Goal: Information Seeking & Learning: Compare options

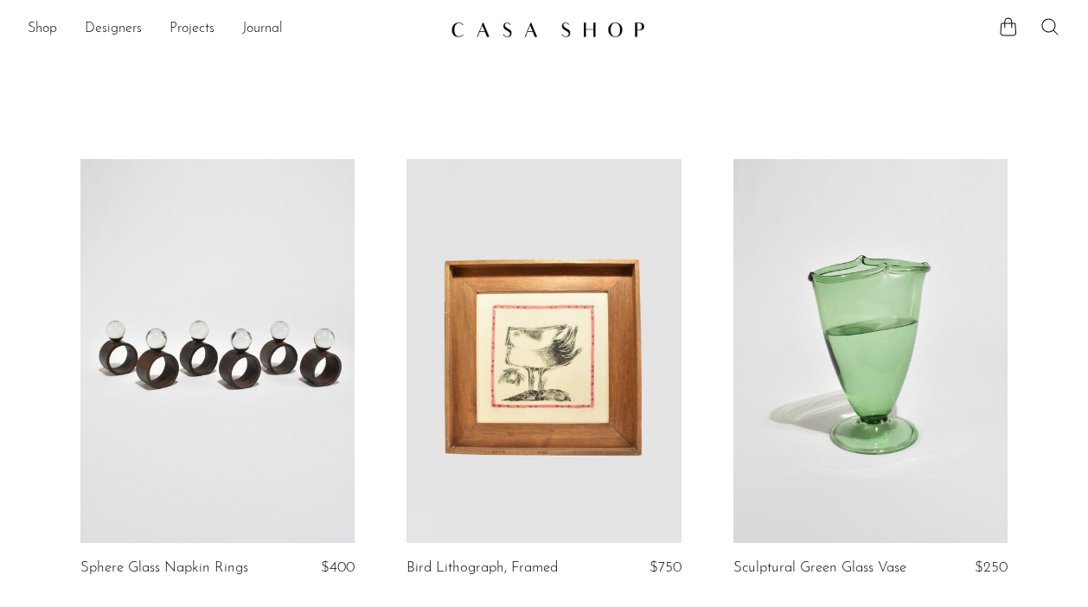
click at [1047, 26] on icon at bounding box center [1049, 26] width 21 height 21
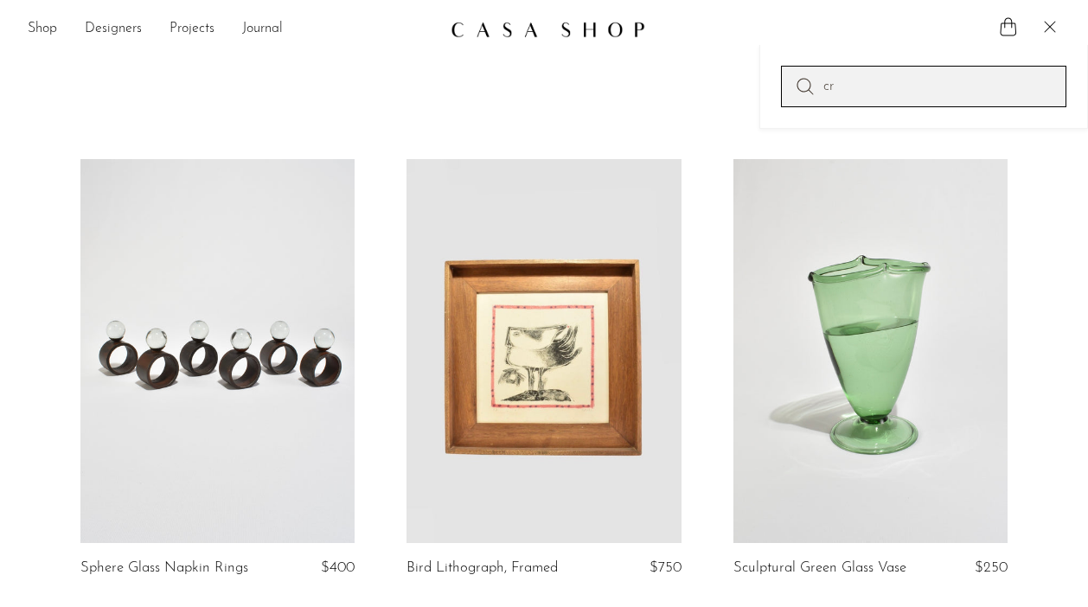
type input "c"
type input "ribbed cuff bracelet"
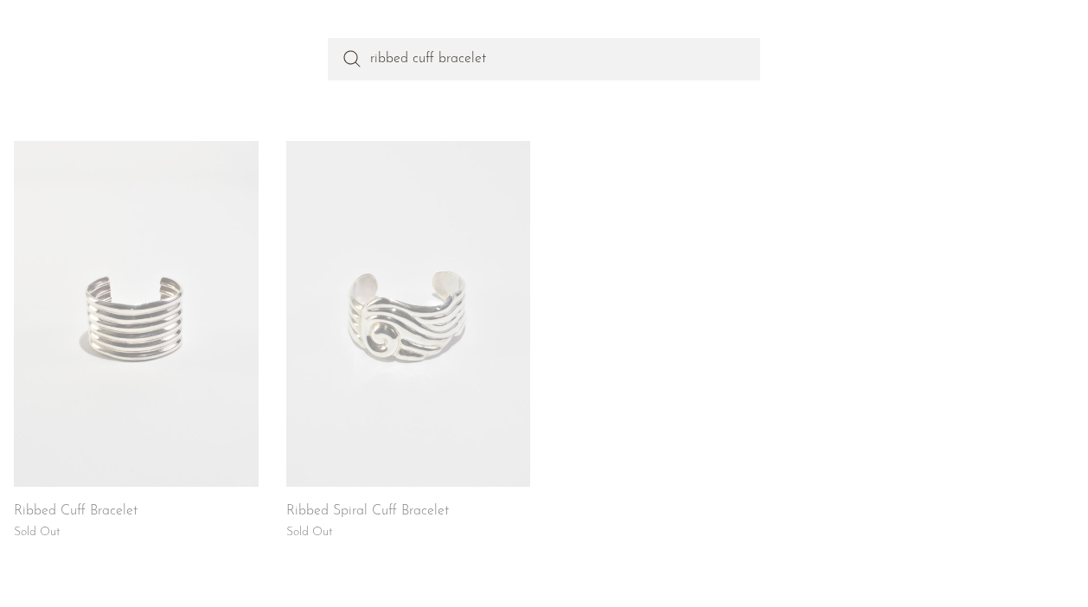
scroll to position [183, 0]
click at [462, 307] on link at bounding box center [408, 312] width 245 height 346
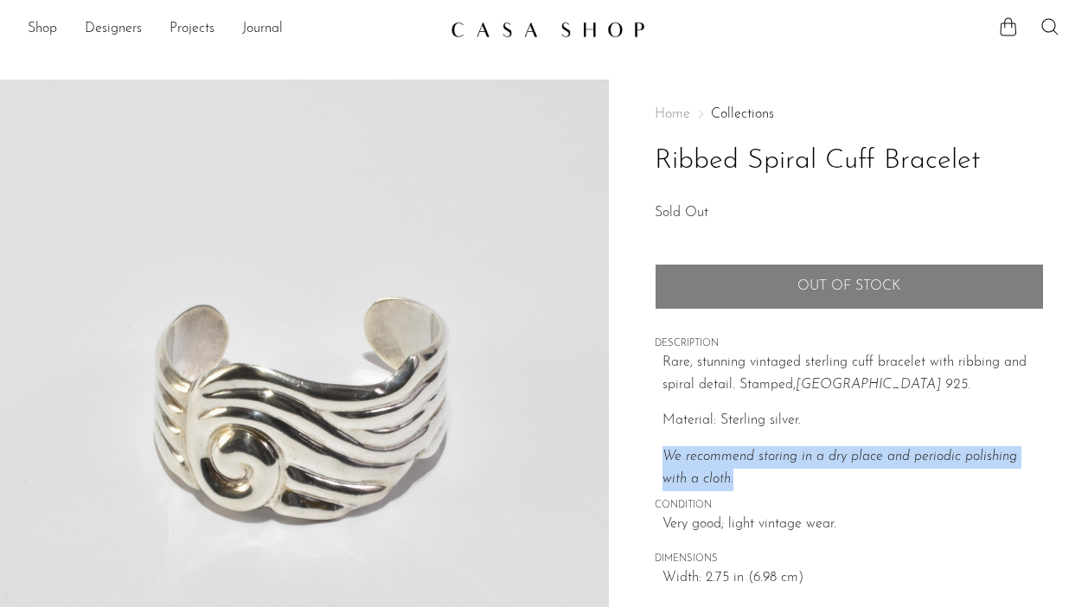
drag, startPoint x: 722, startPoint y: 477, endPoint x: 661, endPoint y: 457, distance: 64.8
click at [661, 457] on div "Home Collections Ribbed Spiral Cuff Bracelet Sold Out Quantity 1 Out of stock" at bounding box center [849, 366] width 389 height 572
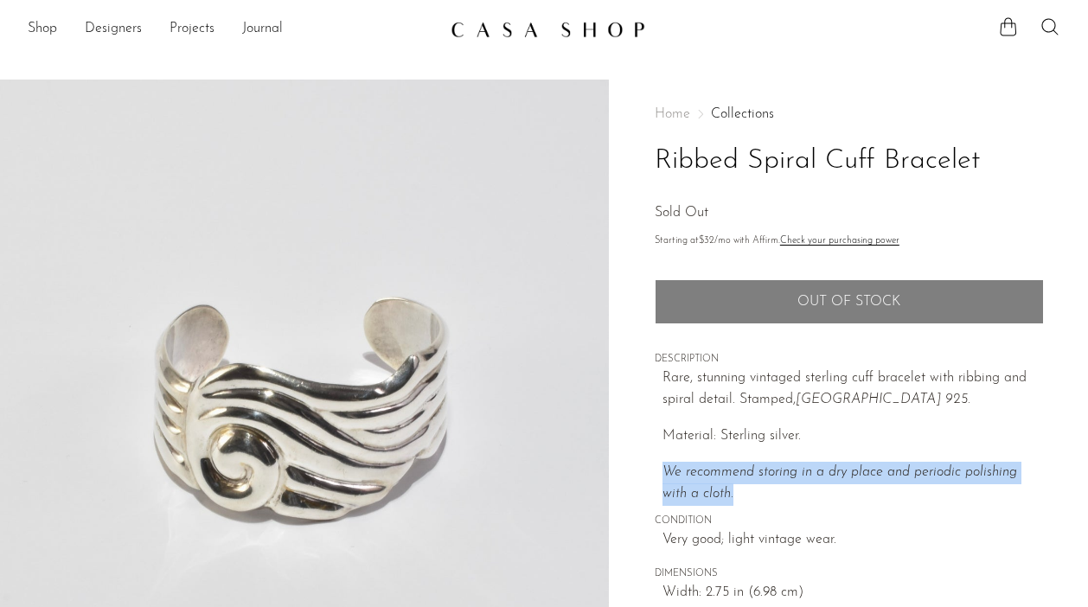
copy icon "We recommend storing in a dry place and periodic polishing with a cloth."
click at [1050, 21] on icon at bounding box center [1049, 26] width 21 height 21
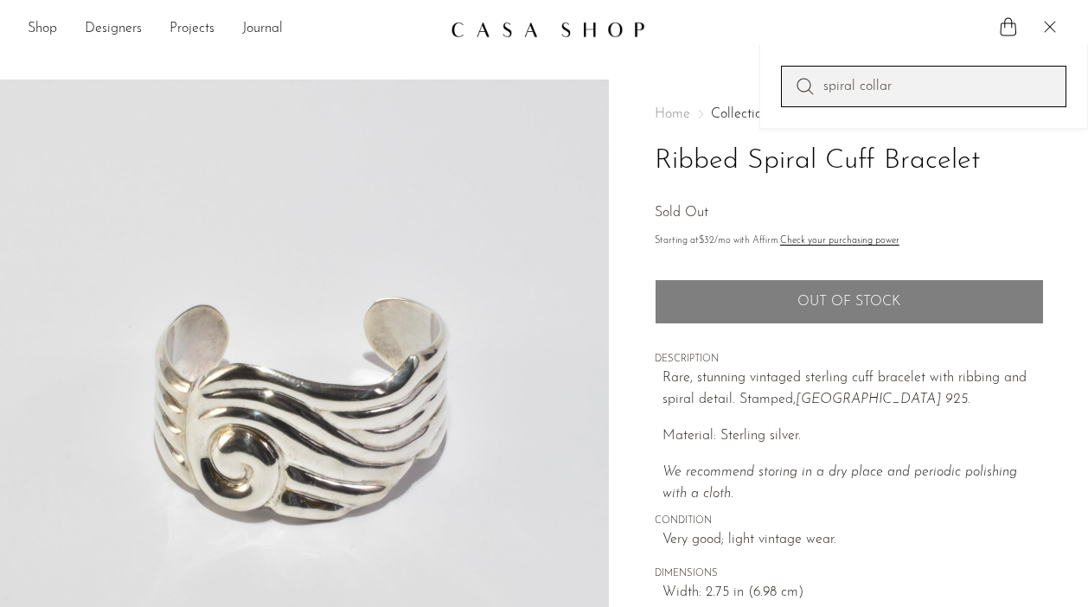
type input "spiral collar"
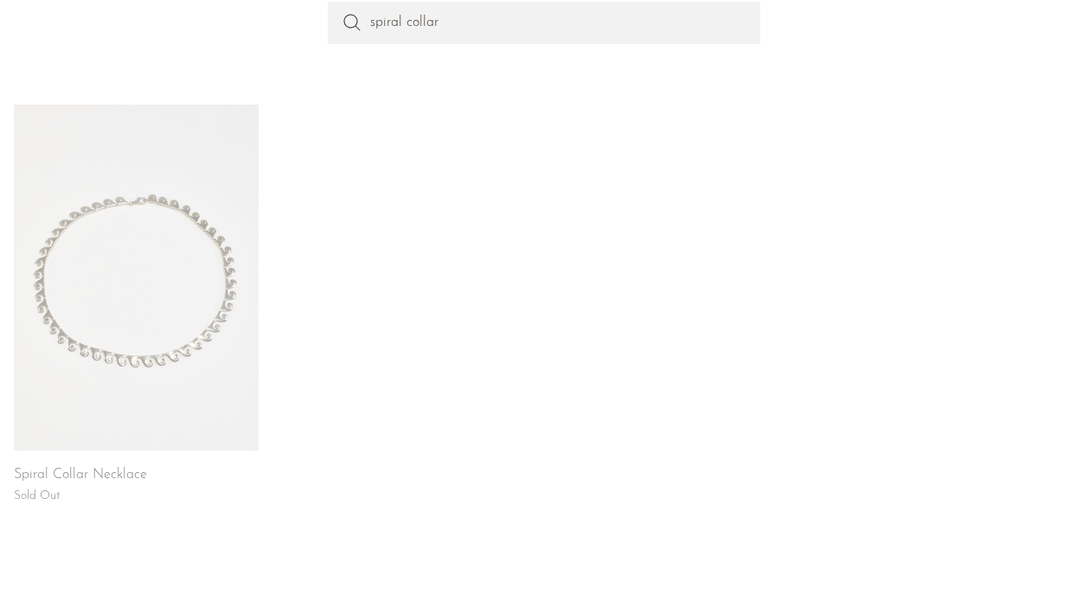
scroll to position [220, 0]
click at [150, 469] on h2 "Spiral Collar Necklace" at bounding box center [136, 474] width 245 height 16
click at [144, 400] on link at bounding box center [136, 276] width 245 height 346
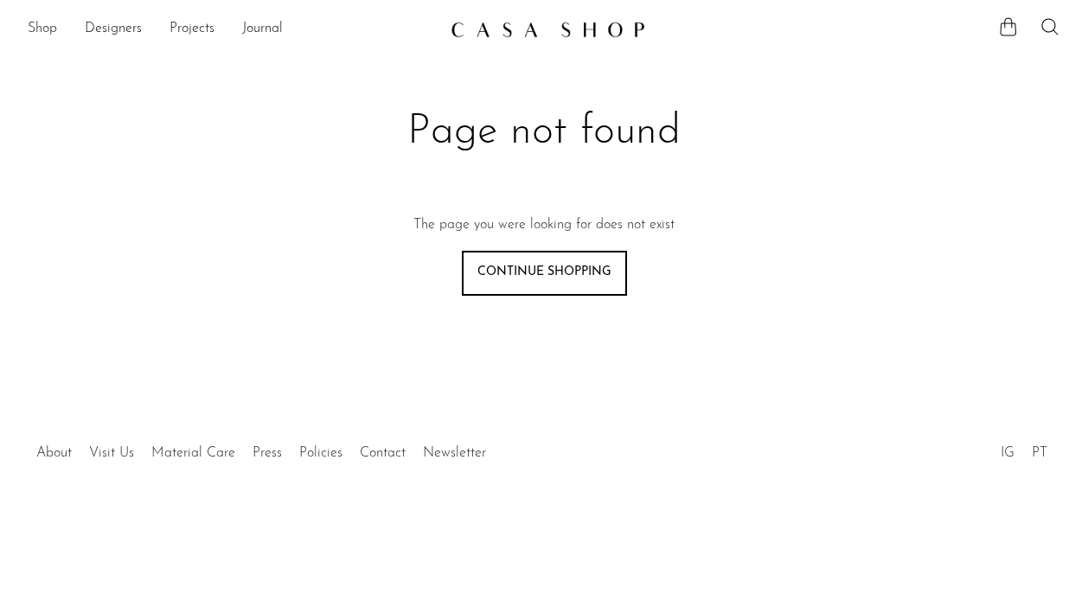
click at [39, 28] on link "Shop" at bounding box center [42, 29] width 29 height 22
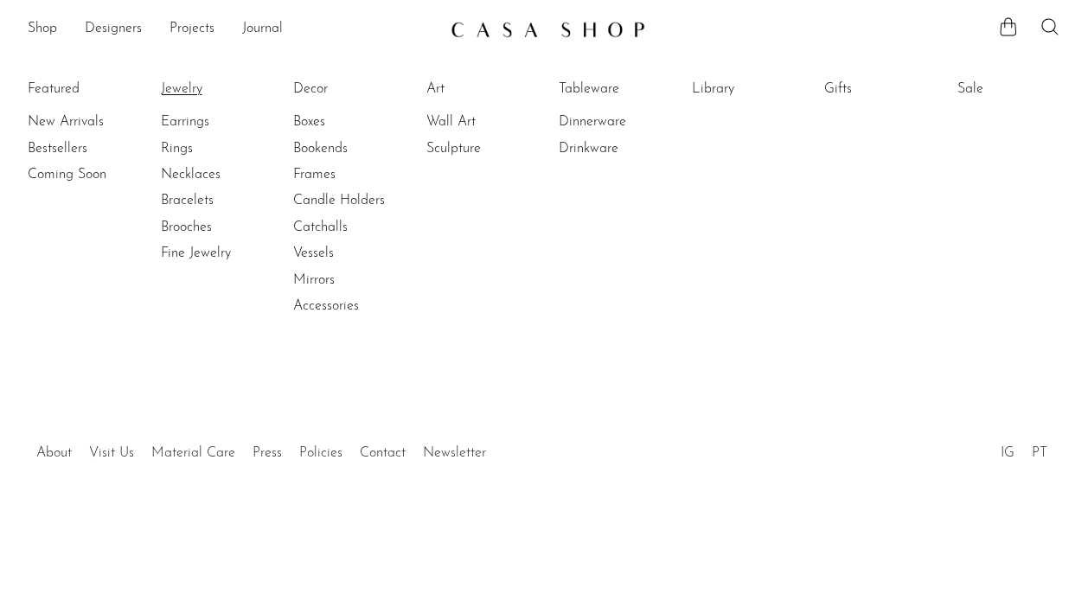
click at [176, 87] on link "Jewelry" at bounding box center [226, 89] width 130 height 19
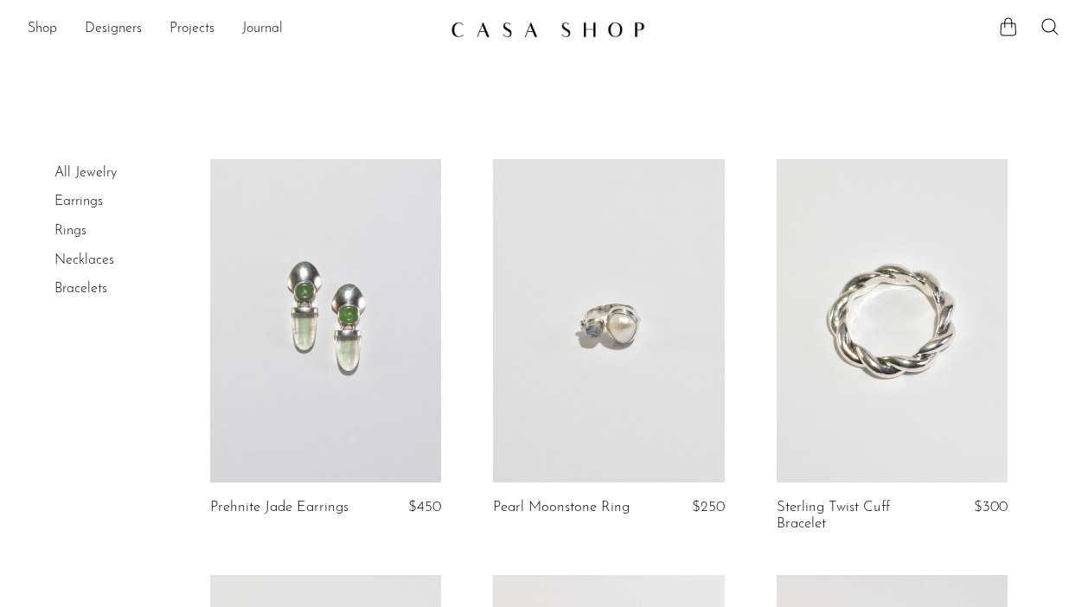
click at [361, 312] on link at bounding box center [325, 320] width 231 height 323
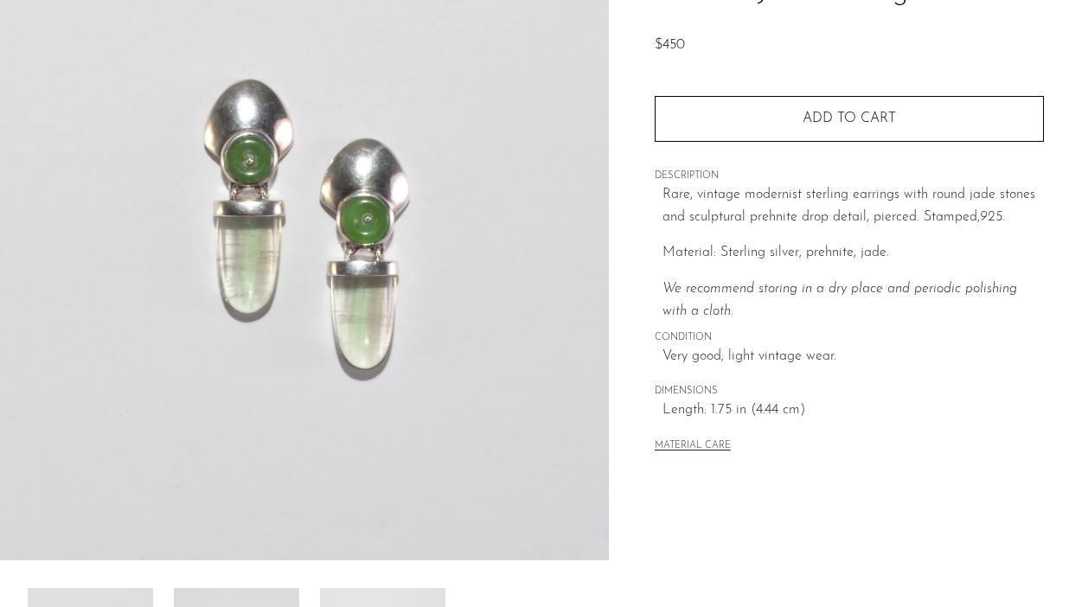
scroll to position [180, 0]
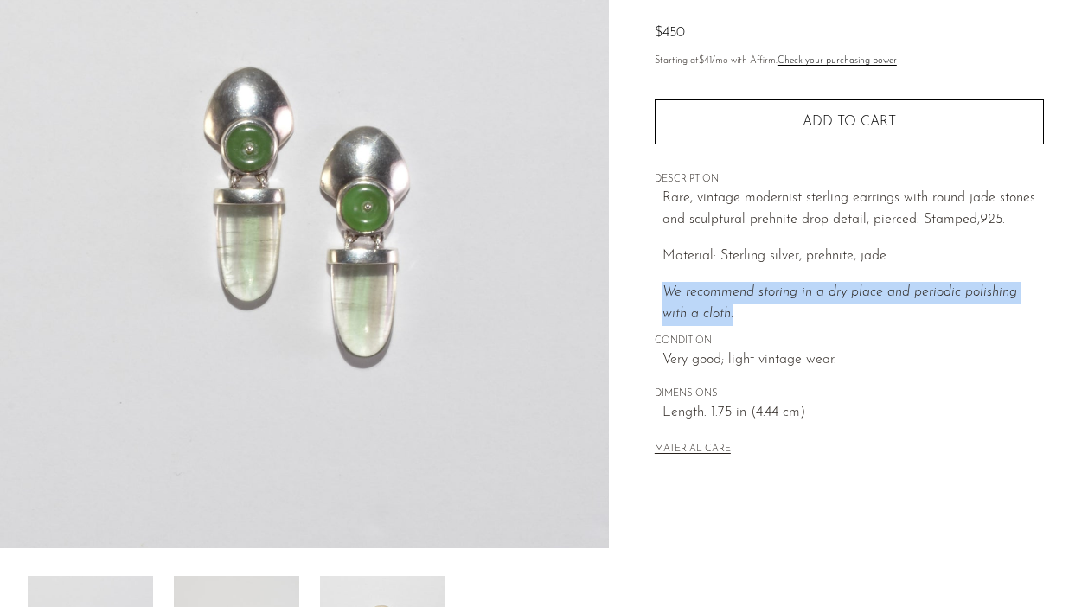
drag, startPoint x: 715, startPoint y: 316, endPoint x: 663, endPoint y: 295, distance: 56.2
click at [663, 295] on p "We recommend storing in a dry place and periodic polishing with a cloth." at bounding box center [852, 304] width 381 height 44
copy icon "We recommend storing in a dry place and periodic polishing with a cloth."
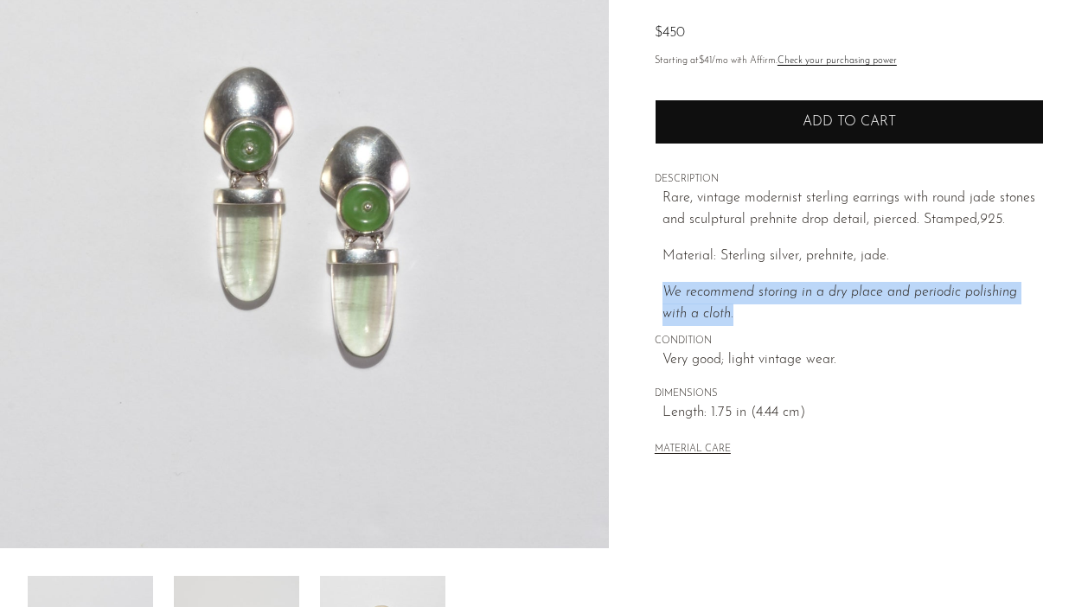
scroll to position [0, 0]
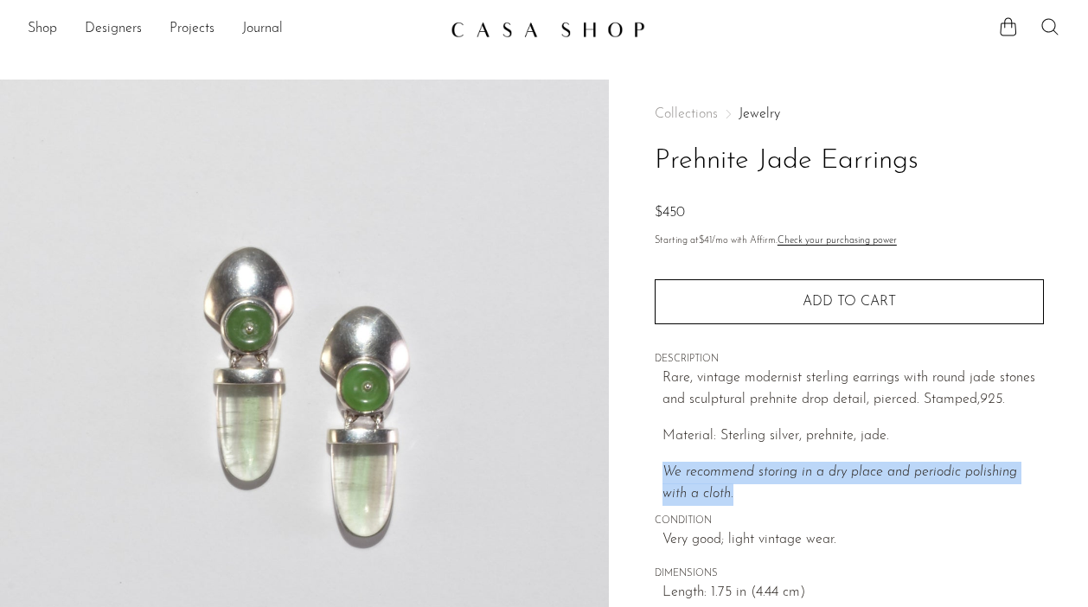
click at [1045, 22] on icon at bounding box center [1049, 26] width 21 height 21
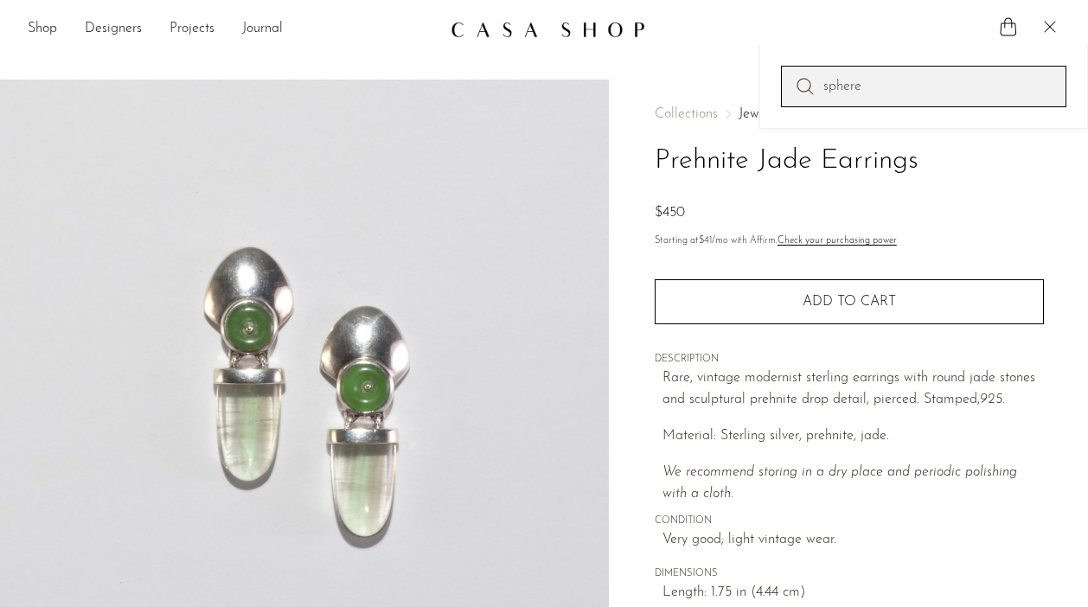
type input "sphere"
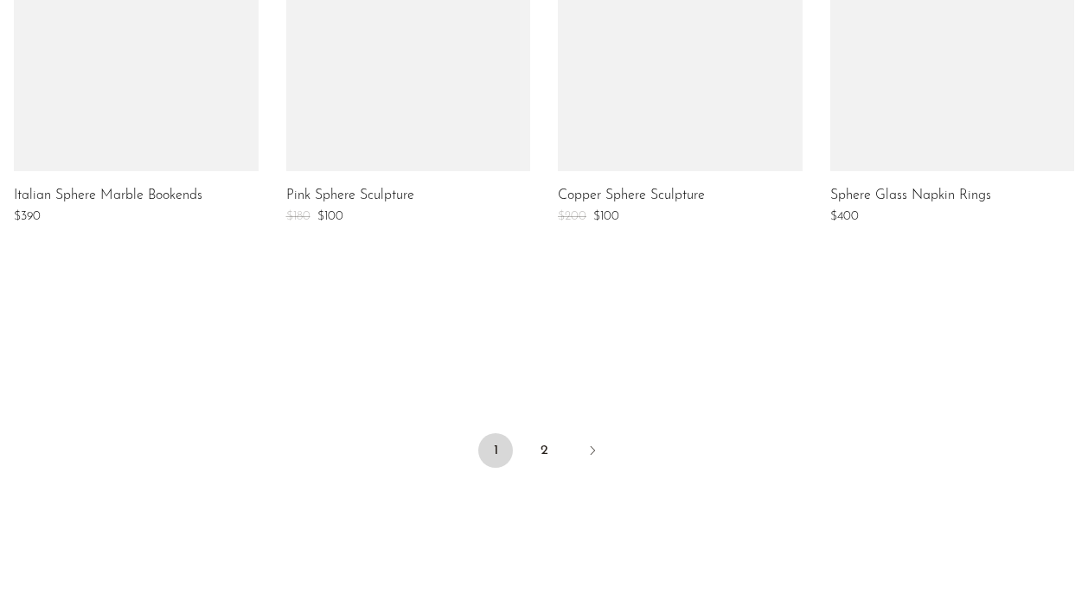
scroll to position [1537, 0]
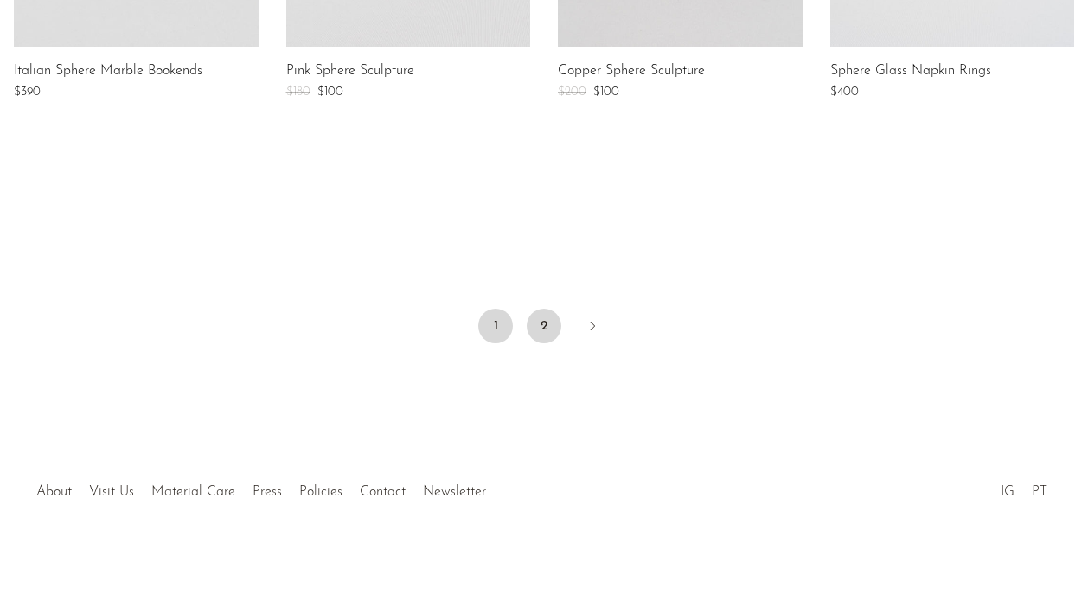
click at [548, 329] on link "2" at bounding box center [544, 326] width 35 height 35
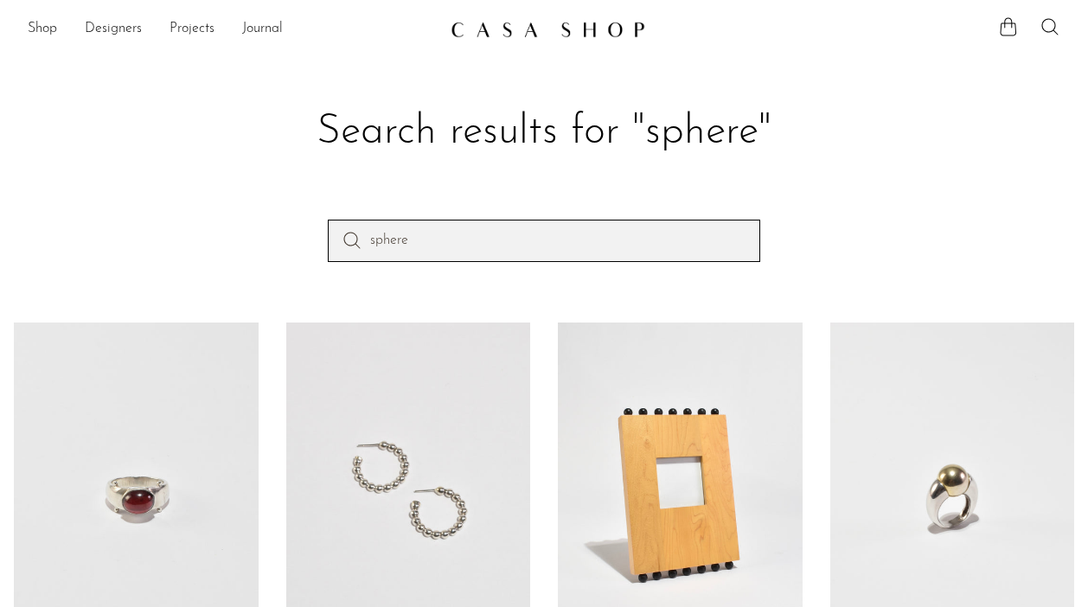
drag, startPoint x: 488, startPoint y: 246, endPoint x: 247, endPoint y: 182, distance: 248.7
type input "circle earrings"
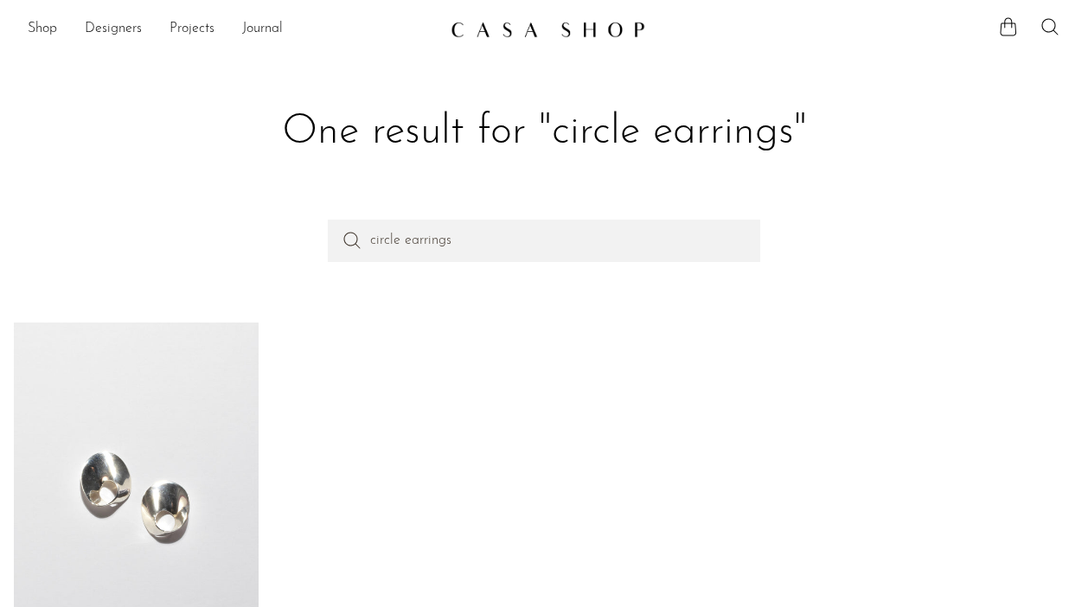
click at [221, 531] on link at bounding box center [136, 496] width 245 height 346
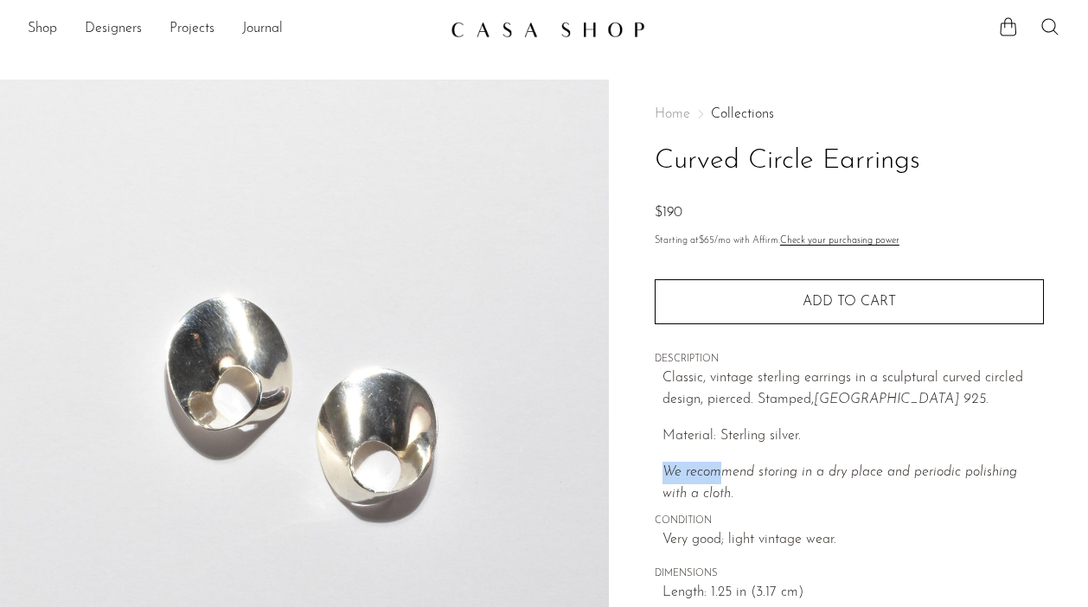
drag, startPoint x: 720, startPoint y: 481, endPoint x: 660, endPoint y: 470, distance: 61.4
click at [660, 470] on div "Home Collections Curved Circle Earrings $190 Starting at $65 /mo with Affirm. C…" at bounding box center [849, 374] width 389 height 588
click at [723, 494] on p "We recommend storing in a dry place and periodic polishing with a cloth." at bounding box center [852, 484] width 381 height 44
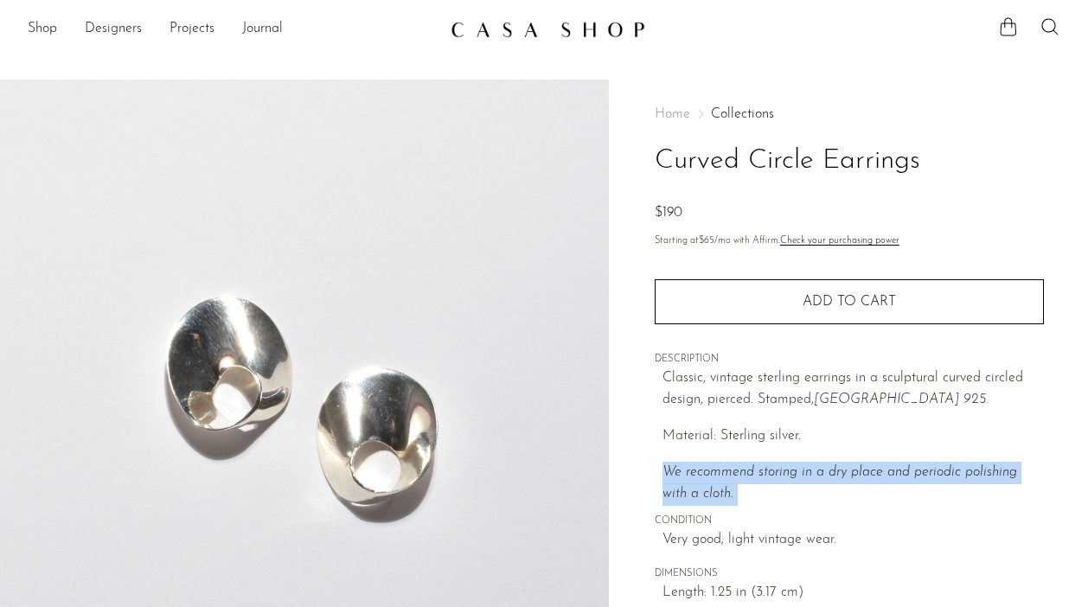
drag, startPoint x: 723, startPoint y: 494, endPoint x: 649, endPoint y: 476, distance: 75.5
click at [649, 476] on div "Home Collections Curved Circle Earrings $190 Starting at $65 /mo with Affirm. C…" at bounding box center [848, 487] width 479 height 815
copy div "We recommend storing in a dry place and periodic polishing with a cloth."
click at [1046, 30] on icon at bounding box center [1049, 26] width 21 height 21
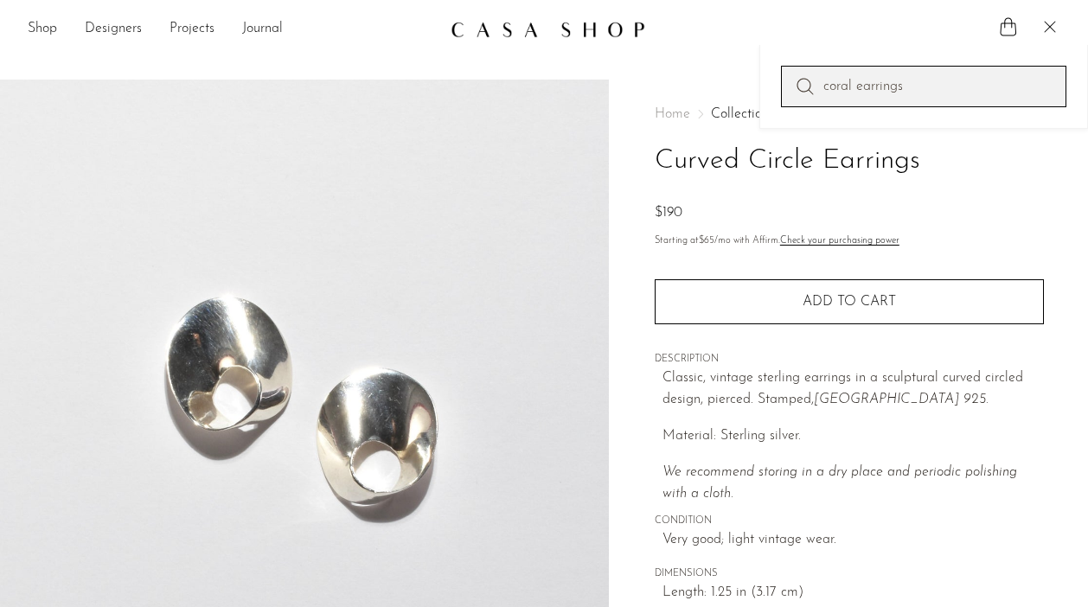
type input "coral earrings"
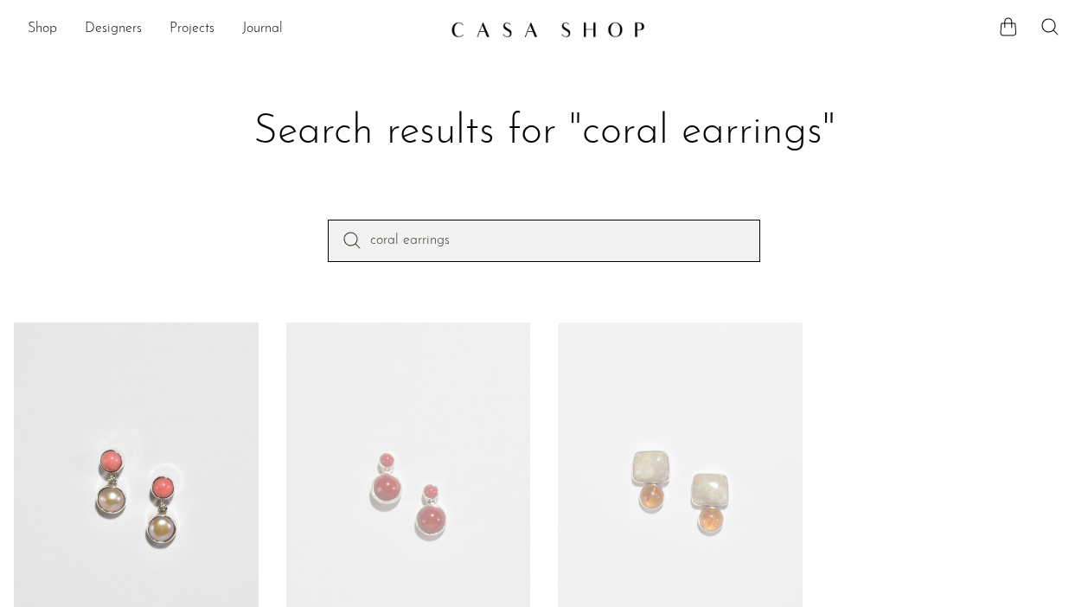
drag, startPoint x: 475, startPoint y: 252, endPoint x: 293, endPoint y: 187, distance: 192.8
click at [296, 187] on section "Search results for "coral earrings" coral earrings Coral Pearl Earrings $180 $1…" at bounding box center [544, 442] width 1088 height 795
type input "freshwater pearl earrings"
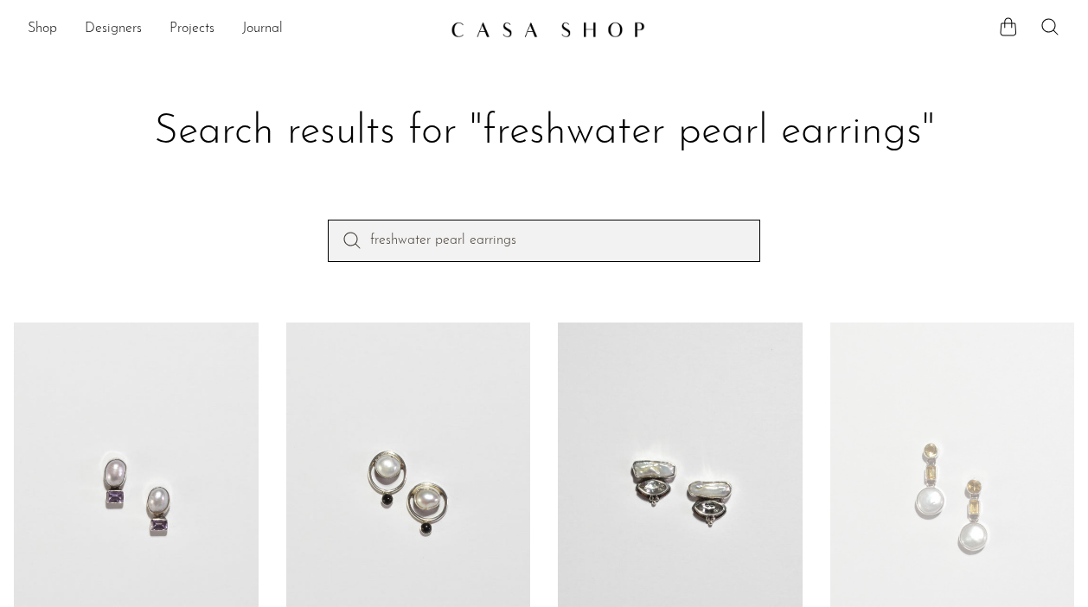
drag, startPoint x: 557, startPoint y: 238, endPoint x: 456, endPoint y: 237, distance: 101.2
click at [456, 237] on input "freshwater pearl earrings" at bounding box center [544, 241] width 432 height 42
click at [544, 242] on input "freshwater pearl earrings" at bounding box center [544, 241] width 432 height 42
drag, startPoint x: 544, startPoint y: 242, endPoint x: 244, endPoint y: 180, distance: 306.4
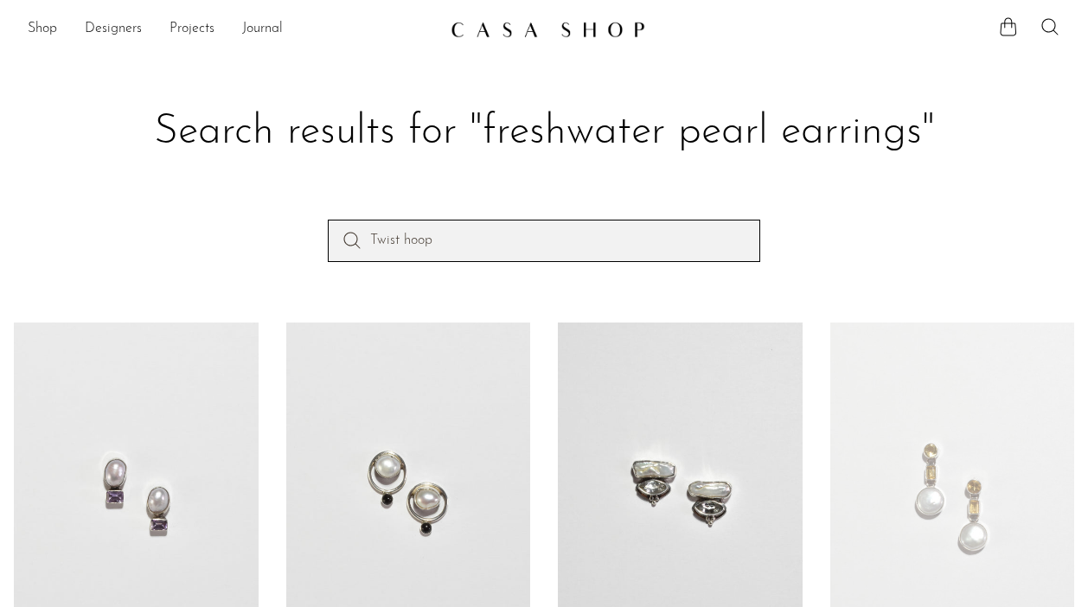
type input "Twist hoop"
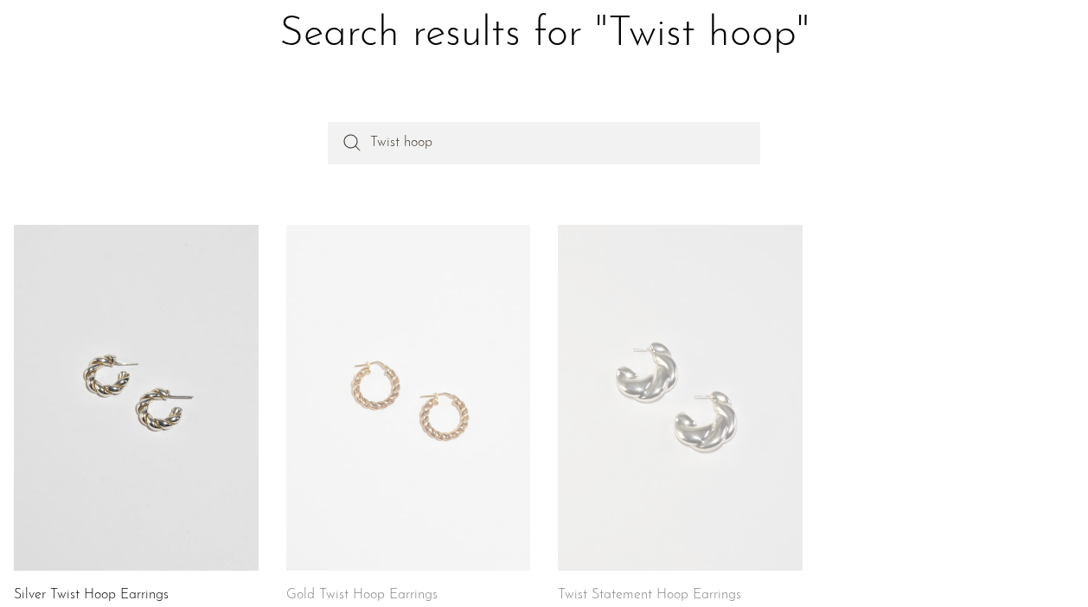
scroll to position [219, 0]
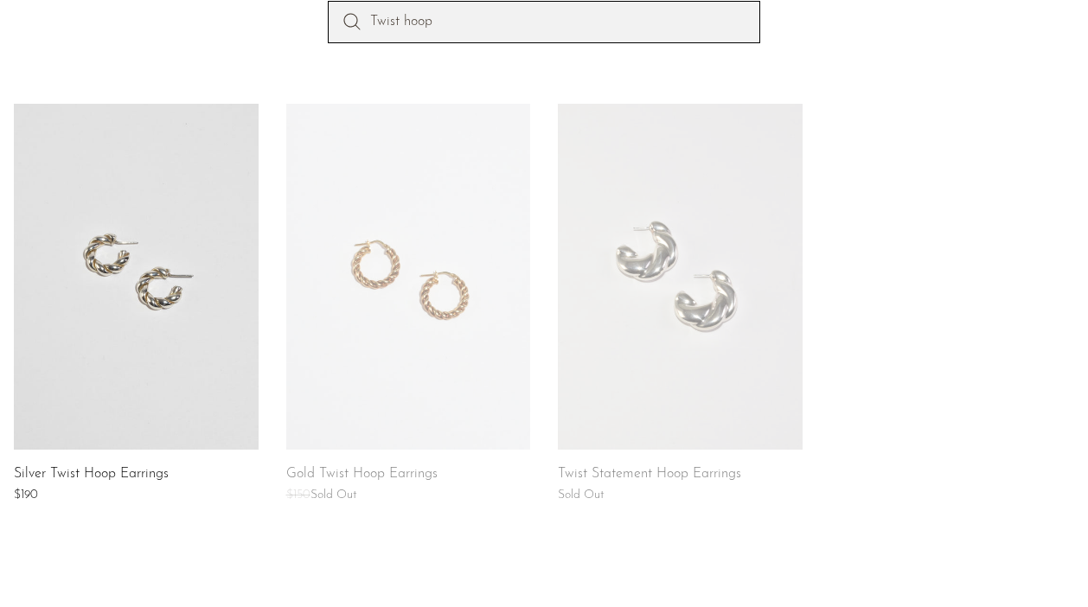
drag, startPoint x: 474, startPoint y: 30, endPoint x: 354, endPoint y: 8, distance: 122.3
click at [354, 8] on input "Twist hoop" at bounding box center [544, 22] width 432 height 42
type input "moonstone earrings"
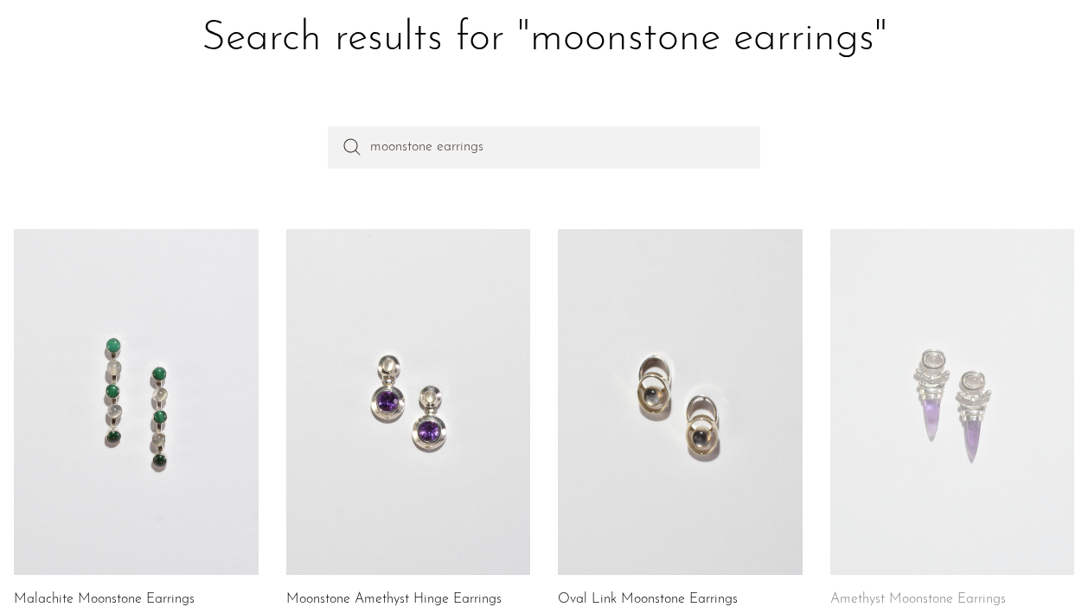
scroll to position [72, 0]
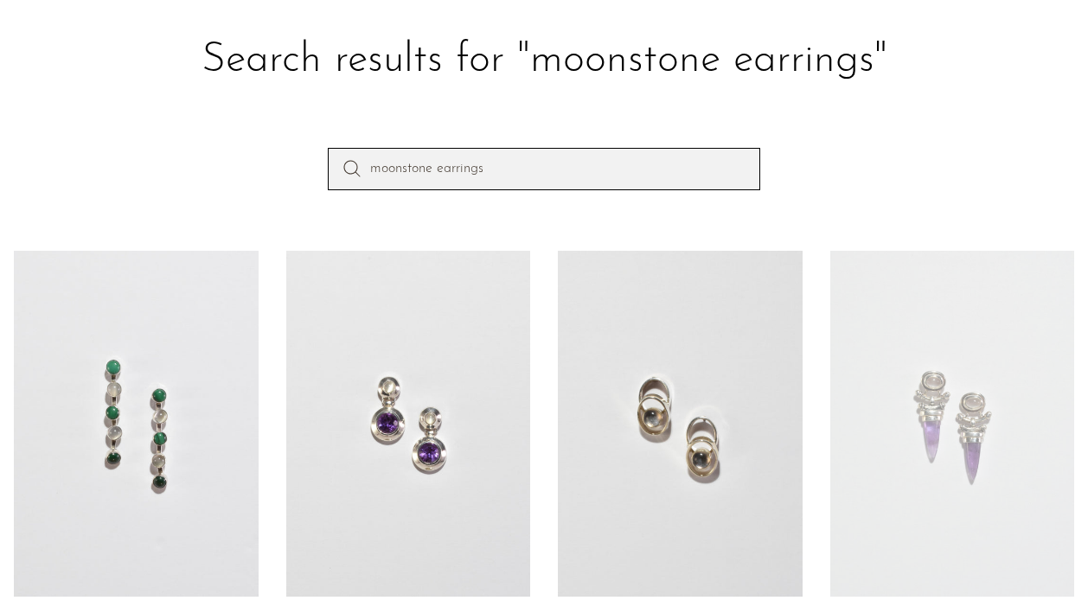
drag, startPoint x: 506, startPoint y: 173, endPoint x: 174, endPoint y: 126, distance: 335.3
type input "shell pearl earrings"
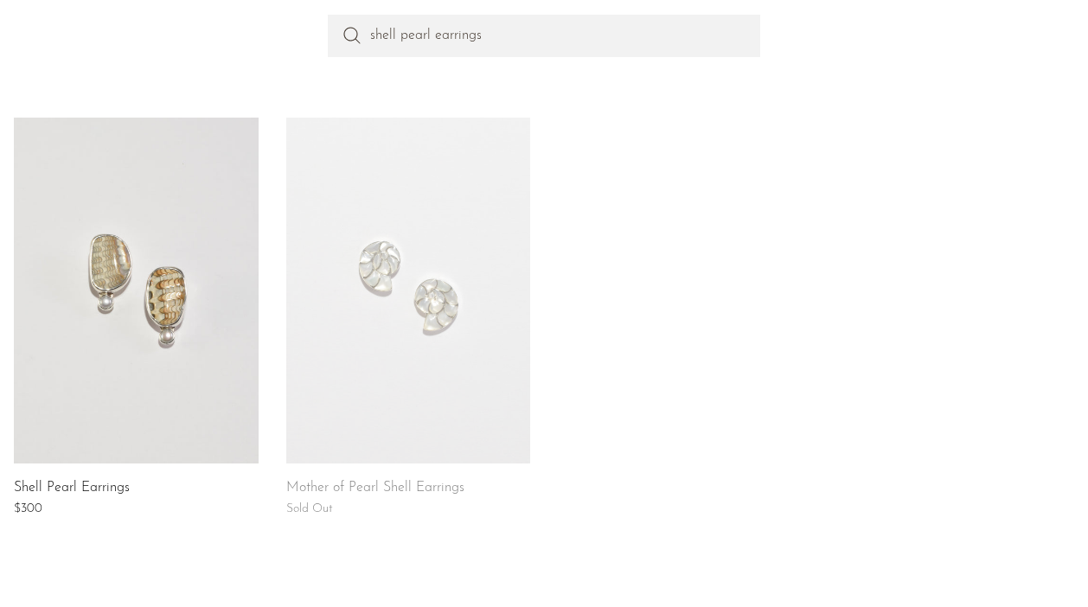
scroll to position [216, 0]
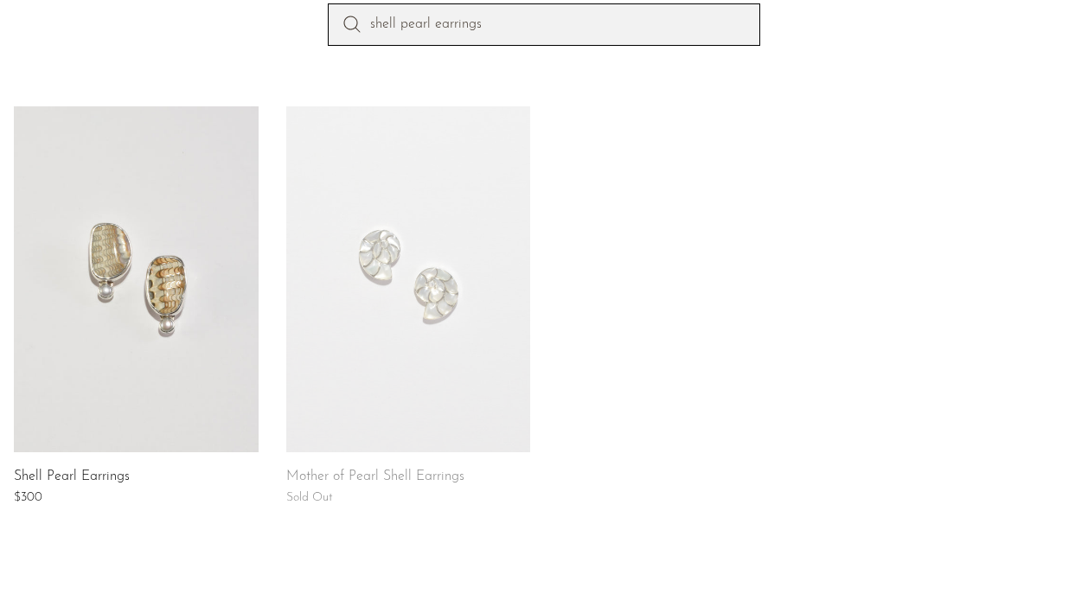
drag, startPoint x: 519, startPoint y: 17, endPoint x: 365, endPoint y: 66, distance: 161.3
click at [365, 66] on div "shell pearl earrings" at bounding box center [544, 54] width 1088 height 102
type input "s"
type input "onyx teardrop earrings"
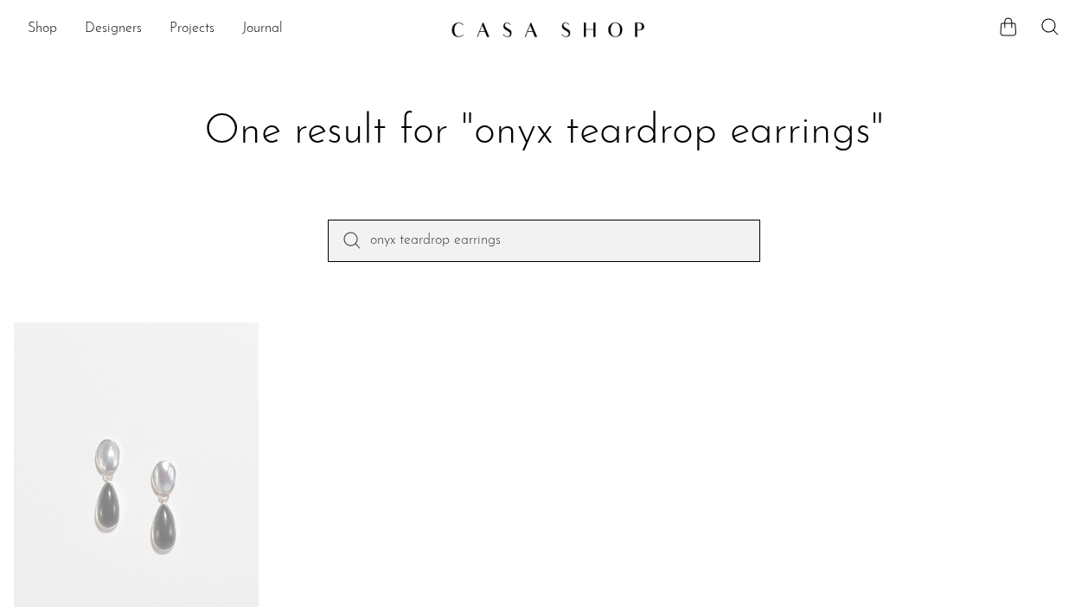
drag, startPoint x: 535, startPoint y: 241, endPoint x: 90, endPoint y: 106, distance: 465.3
click at [90, 106] on section "One result for "onyx teardrop earrings" onyx teardrop earrings Mother of Pearl …" at bounding box center [544, 442] width 1088 height 795
type input "lapis teardrop earrings"
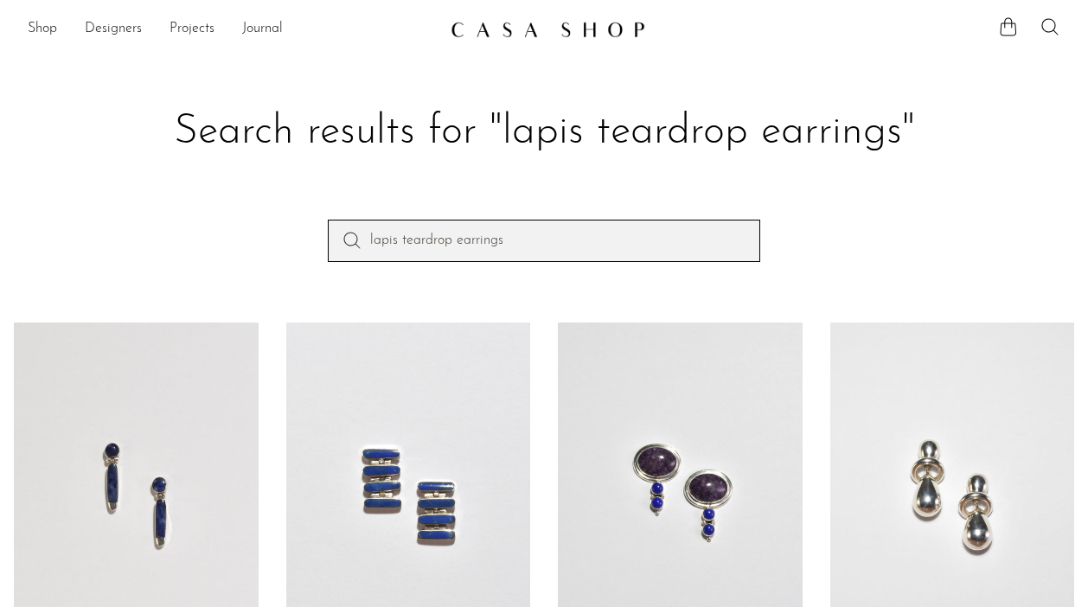
drag, startPoint x: 553, startPoint y: 242, endPoint x: 281, endPoint y: 158, distance: 284.2
type input "nautilus pearl earrings"
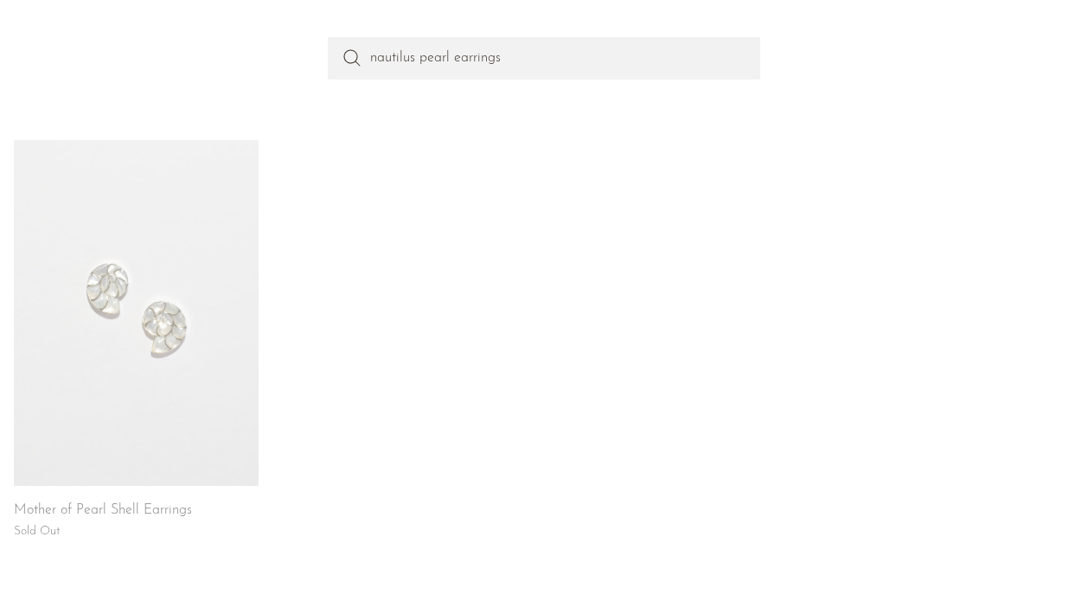
scroll to position [203, 0]
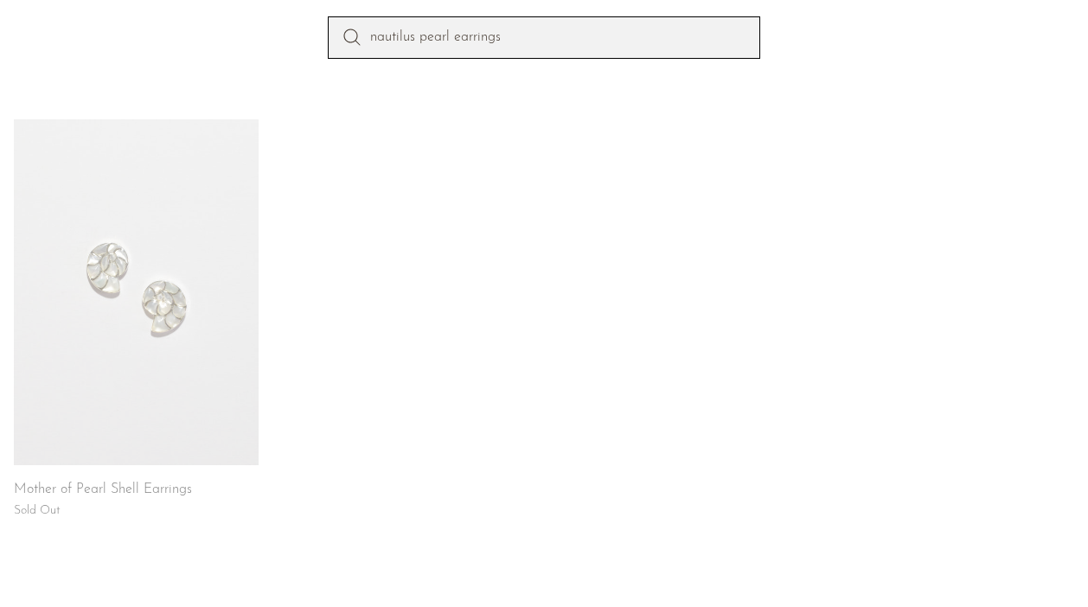
drag, startPoint x: 532, startPoint y: 40, endPoint x: 236, endPoint y: -45, distance: 307.6
click at [236, 0] on html "Shop Featured New Arrivals Bestsellers" at bounding box center [544, 100] width 1088 height 607
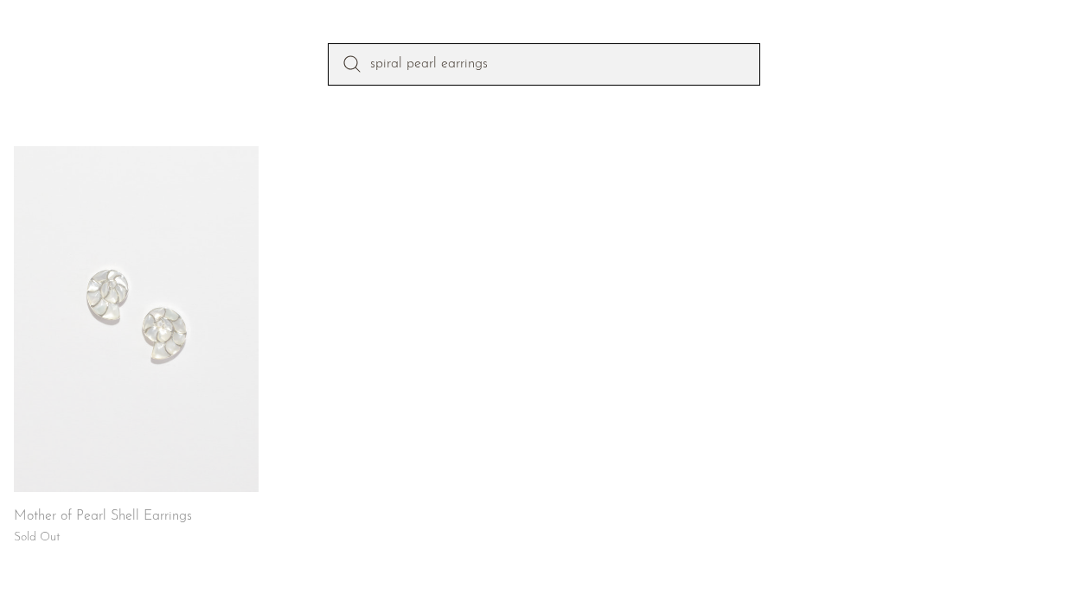
type input "spiral pearl earrings"
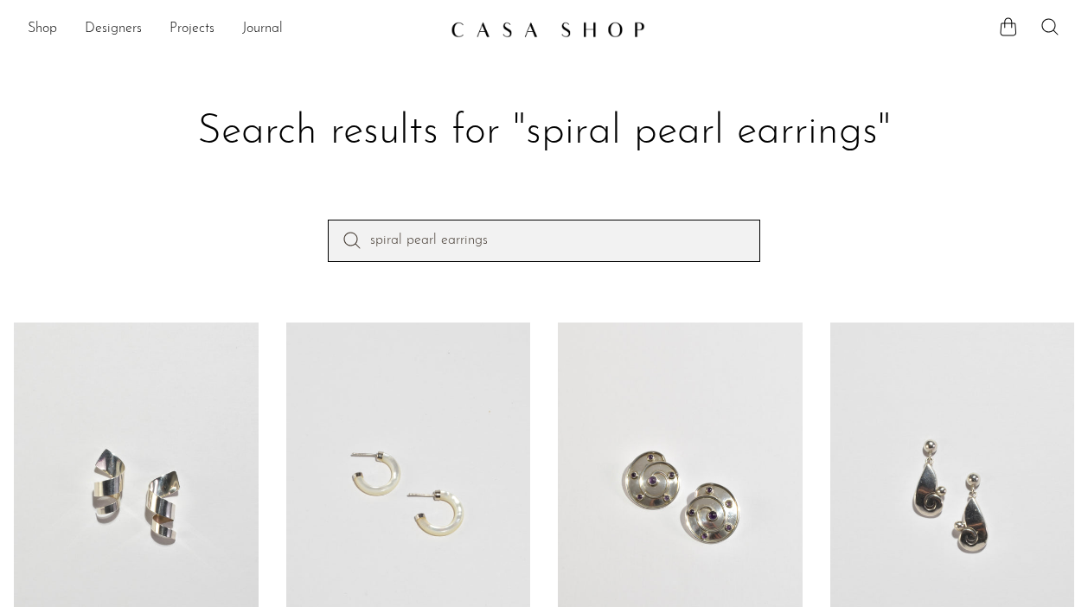
drag, startPoint x: 583, startPoint y: 235, endPoint x: 486, endPoint y: 227, distance: 97.2
click at [486, 227] on input "spiral pearl earrings" at bounding box center [544, 241] width 432 height 42
type input "moonstone peridot"
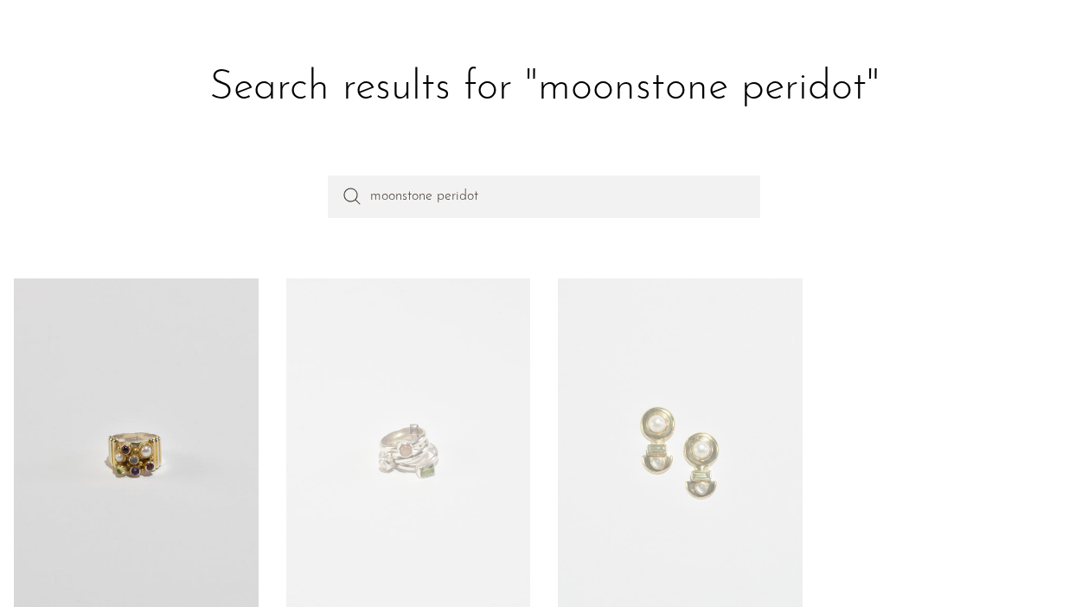
scroll to position [41, 0]
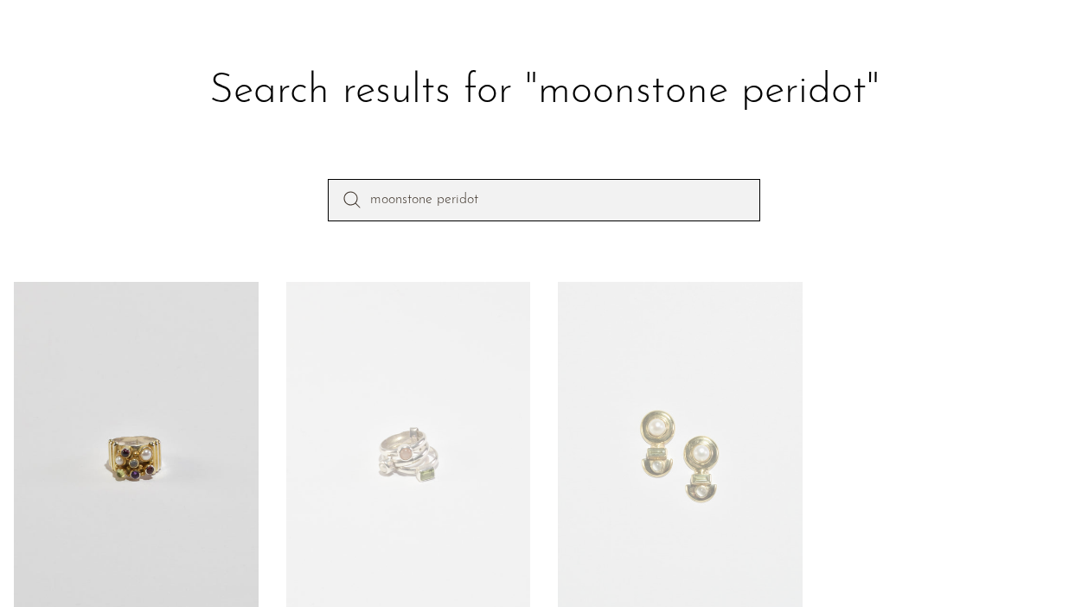
drag, startPoint x: 495, startPoint y: 201, endPoint x: 188, endPoint y: 87, distance: 326.7
click at [188, 87] on section "Search results for "moonstone peridot" moonstone peridot Stone Cluster Ring $25…" at bounding box center [544, 401] width 1088 height 795
type input "geometric moonstone ring"
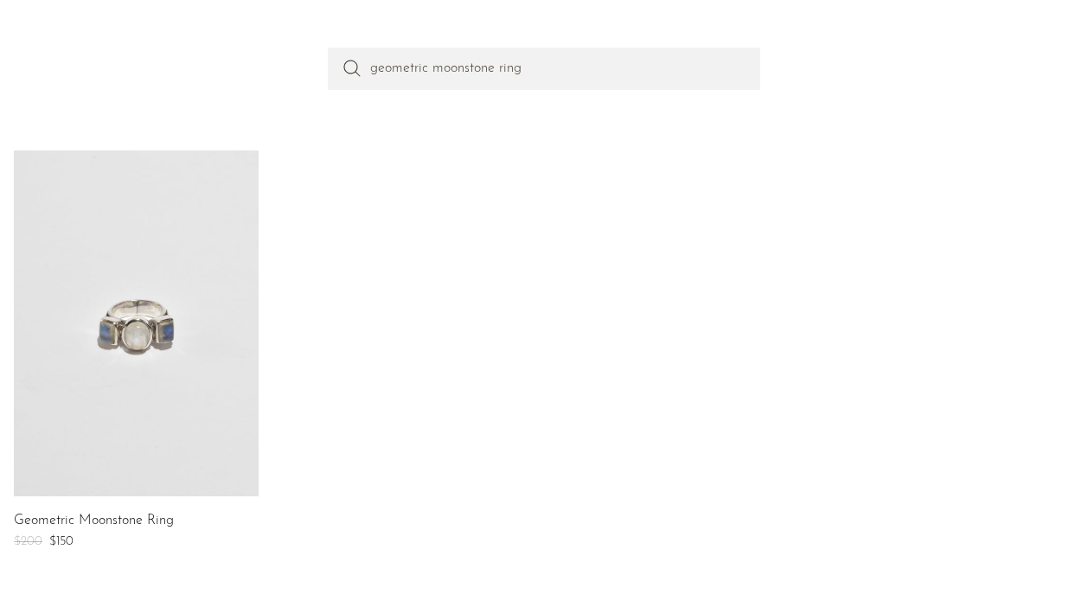
scroll to position [221, 0]
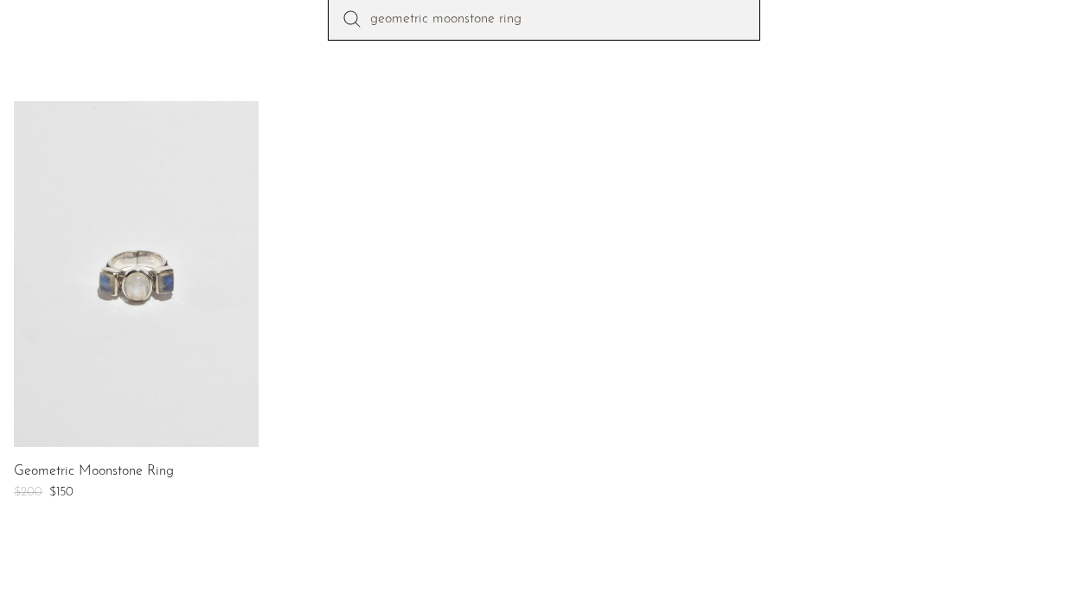
drag, startPoint x: 534, startPoint y: 17, endPoint x: 241, endPoint y: -29, distance: 296.8
click at [241, 0] on html "Shop Featured New Arrivals Bestsellers" at bounding box center [544, 82] width 1088 height 607
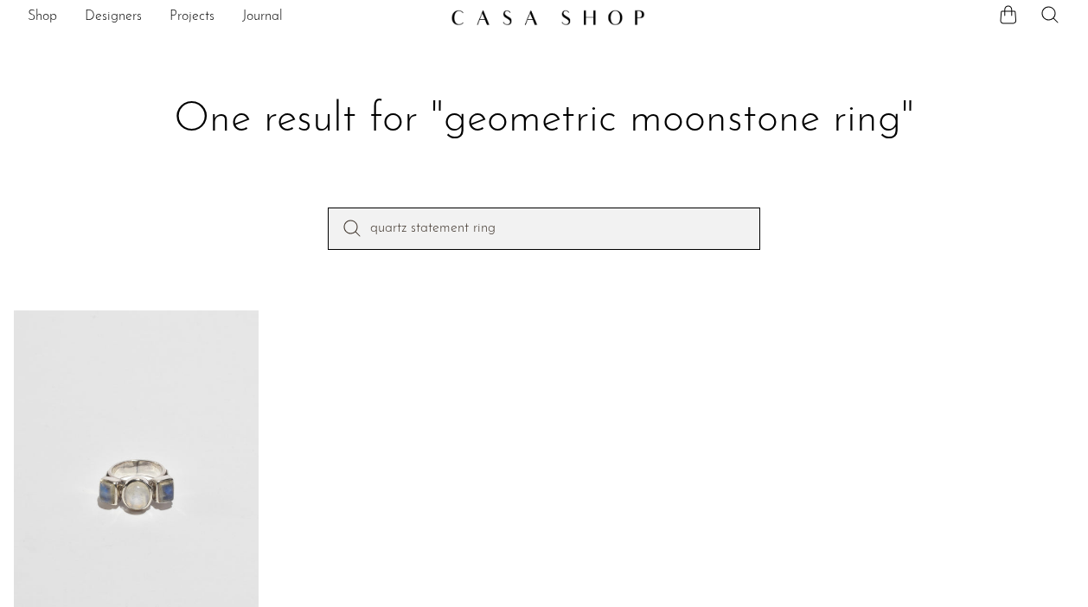
type input "quartz statement ring"
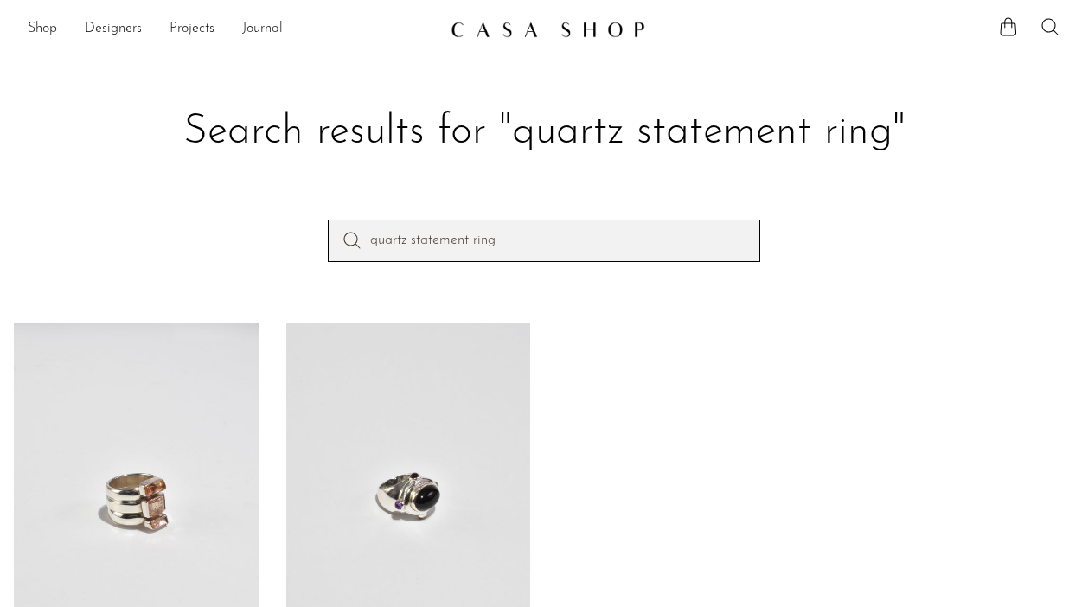
drag, startPoint x: 559, startPoint y: 237, endPoint x: 67, endPoint y: 95, distance: 512.0
click at [67, 95] on section "Search results for "quartz statement ring" quartz statement ring Orange Quartz …" at bounding box center [544, 442] width 1088 height 795
type input "pearl tourmaline ring"
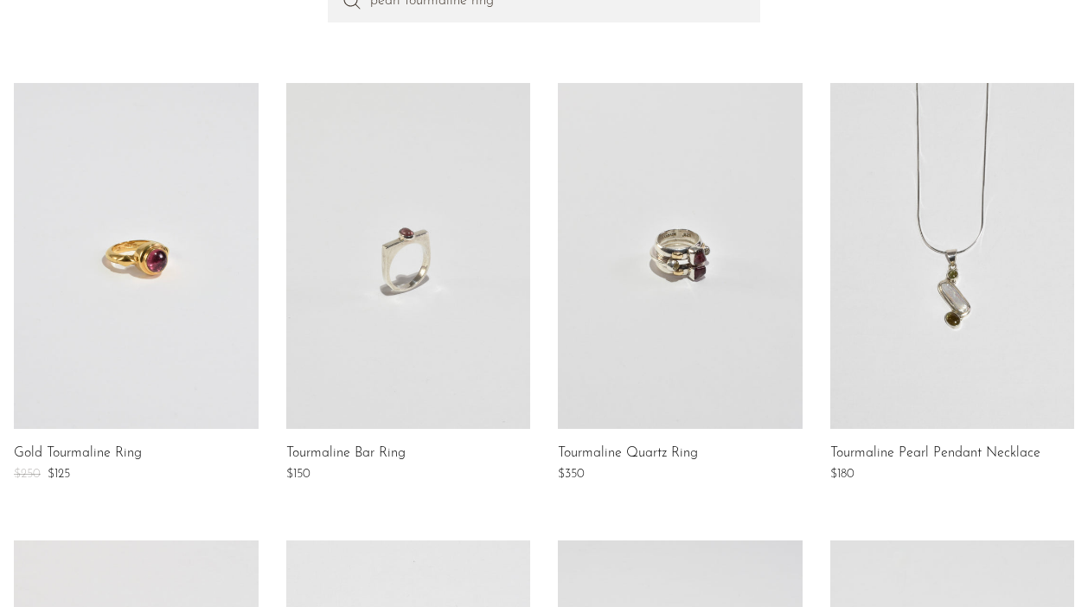
scroll to position [406, 0]
